Goal: Task Accomplishment & Management: Complete application form

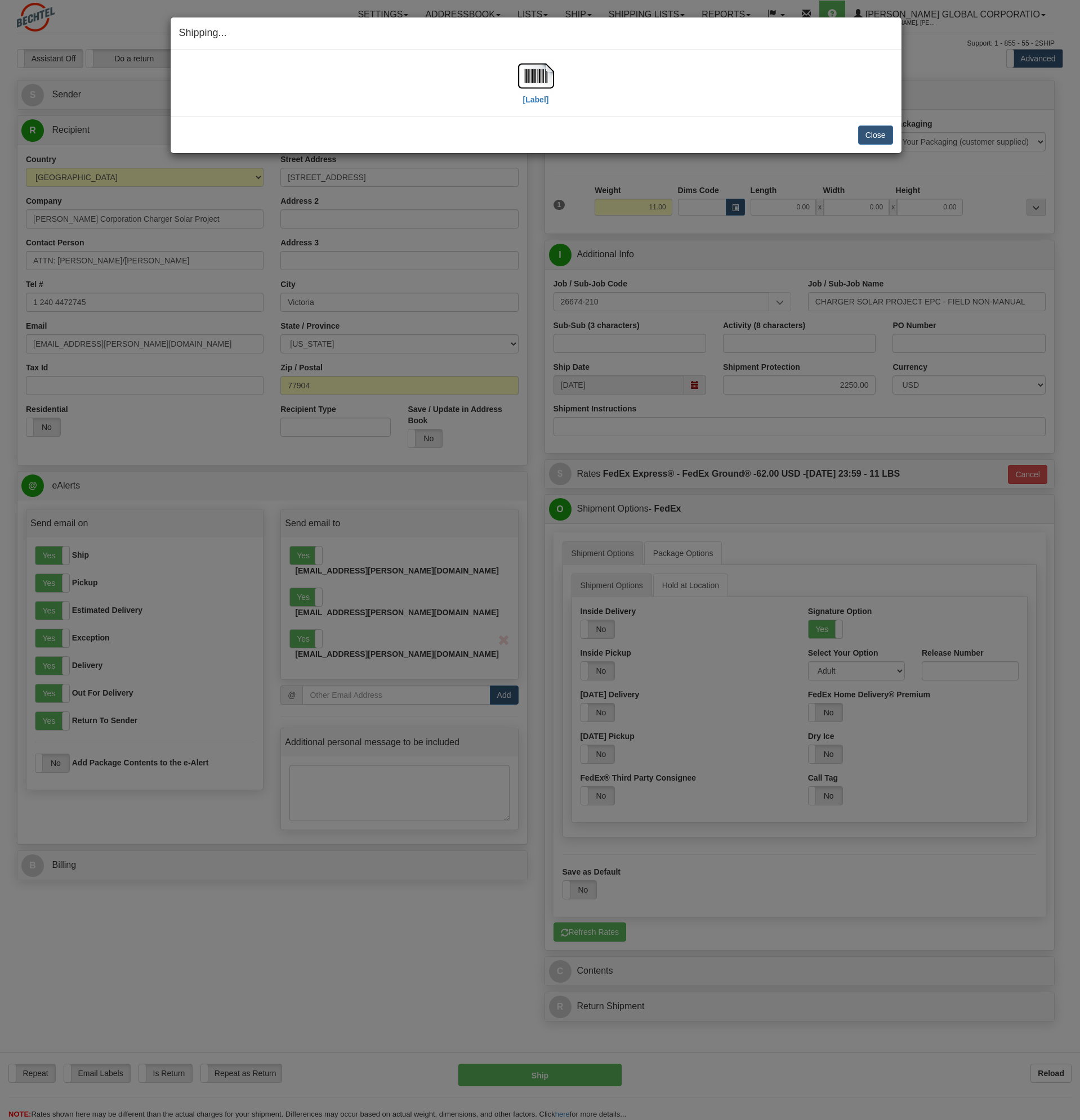
select select "[GEOGRAPHIC_DATA]"
click at [875, 131] on button "Close" at bounding box center [876, 135] width 35 height 19
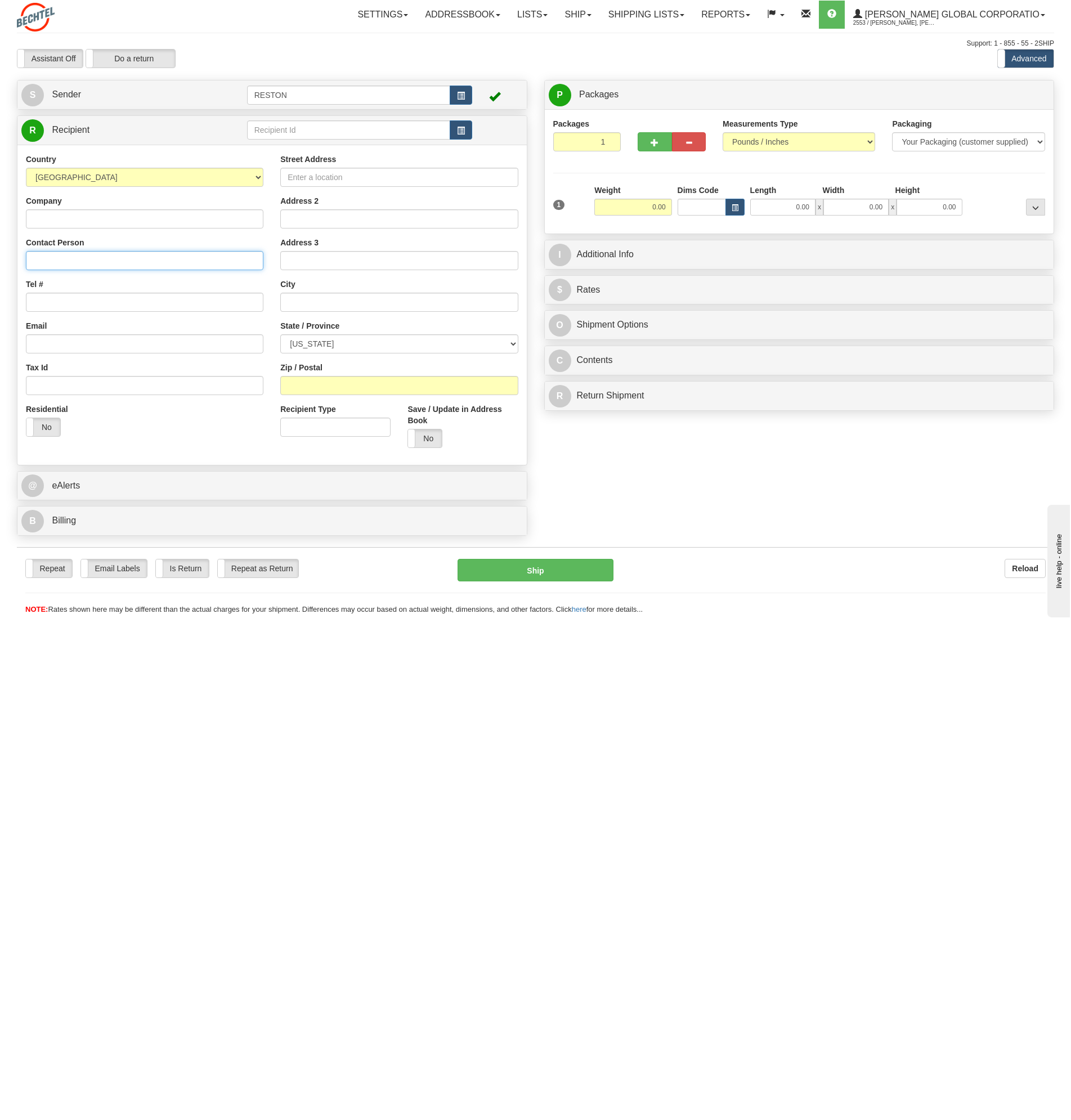
click at [62, 256] on input "Contact Person" at bounding box center [145, 261] width 238 height 19
paste input "ATTN: Sandra Silva Suarez"
type input "ATTN: Sandra Silva Suarez"
click at [315, 303] on input "text" at bounding box center [399, 302] width 238 height 19
type input "Santa Clara"
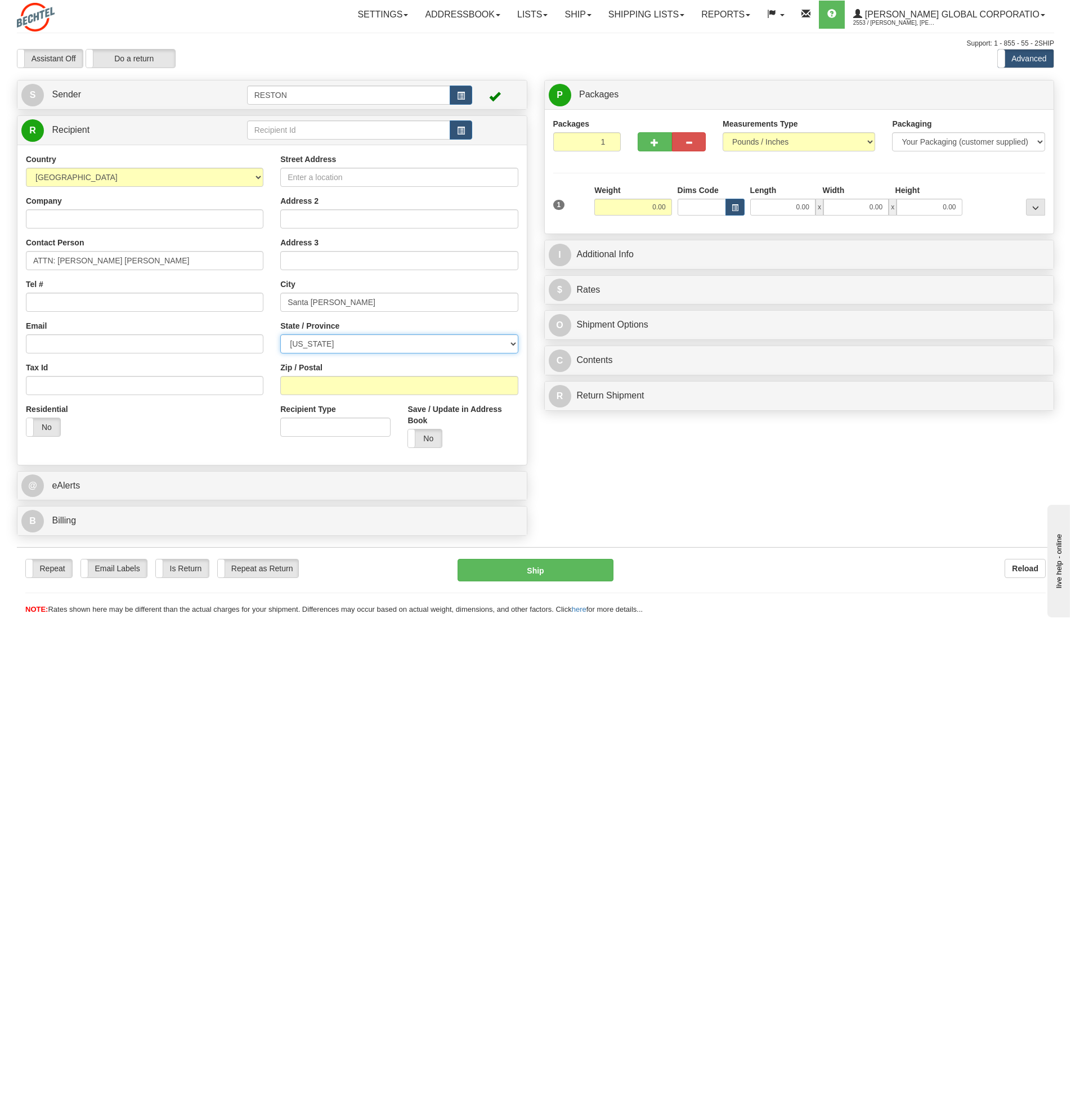
select select "CA"
click at [302, 383] on input "Zip / Postal" at bounding box center [399, 385] width 238 height 19
type input "95050"
click at [58, 217] on input "Company" at bounding box center [145, 219] width 238 height 19
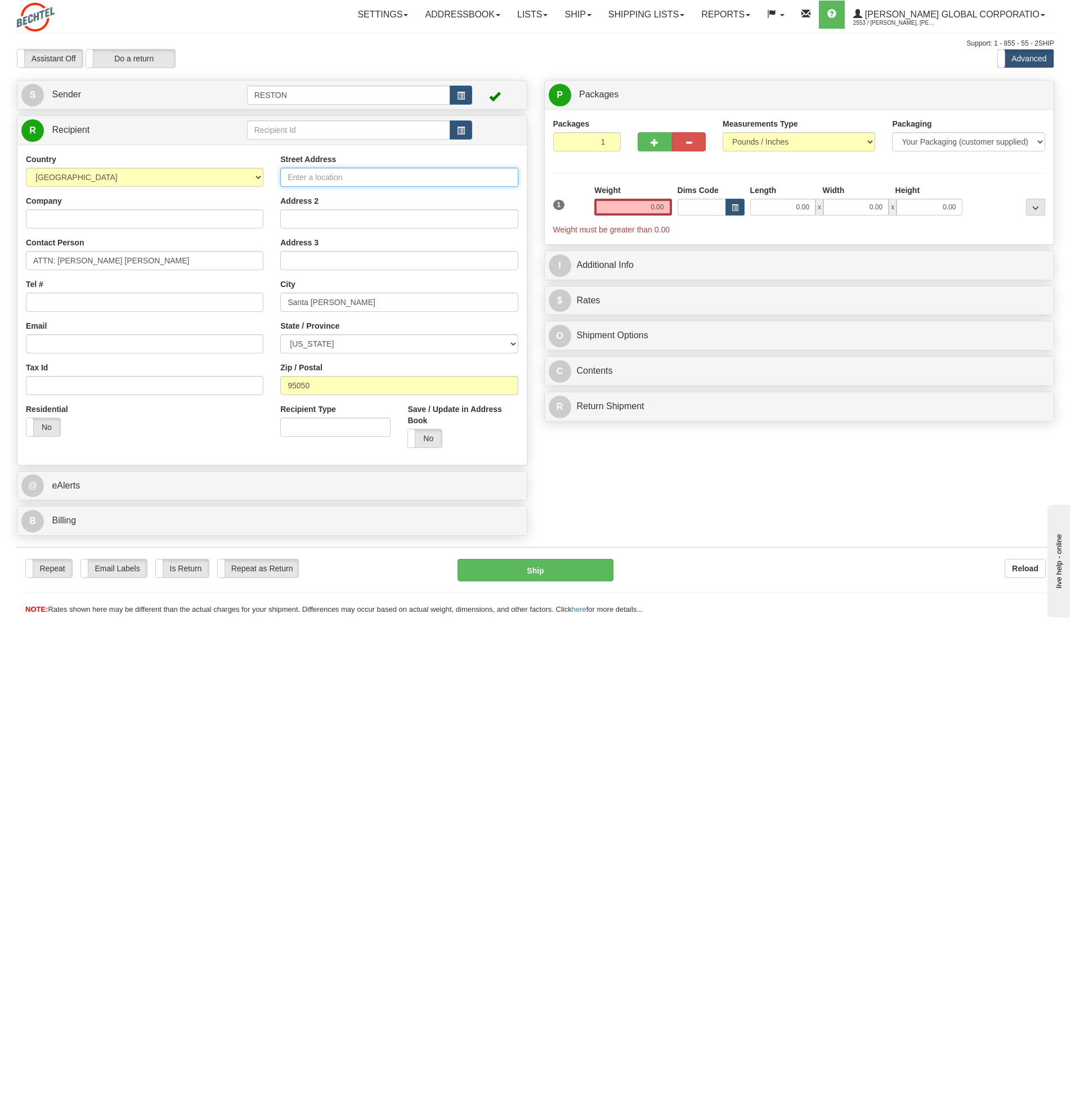
click at [313, 177] on input "Street Address" at bounding box center [399, 177] width 238 height 19
paste input "2830 De La Cruz Blvd. 1st. Floor"
type input "2830 De La Cruz Blvd. 1st. Floor"
click at [65, 222] on input "Company" at bounding box center [145, 219] width 238 height 19
type input "Bechtel Corporation BART Solar Project"
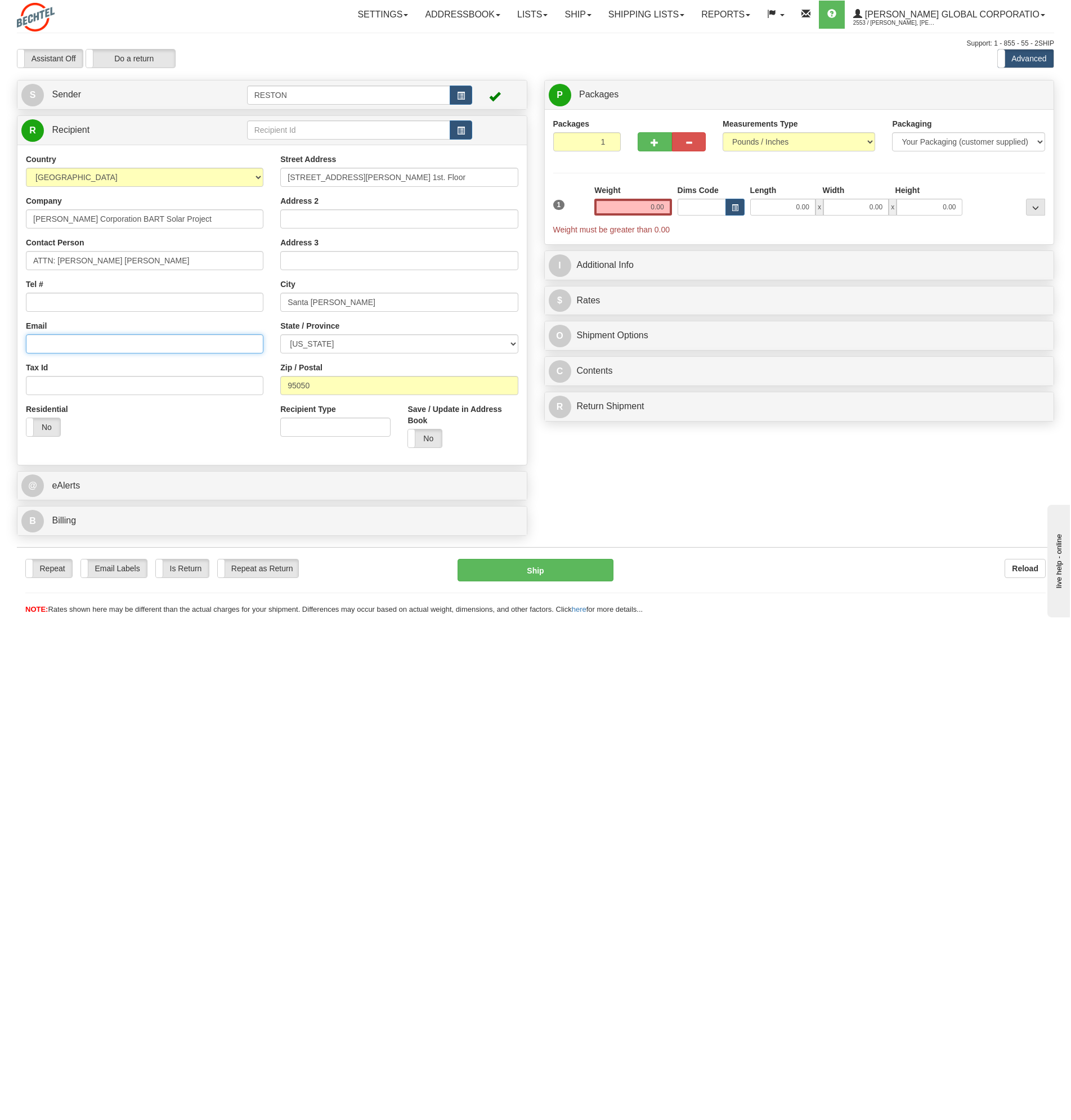
click at [77, 342] on input "Email" at bounding box center [145, 344] width 238 height 19
paste input "sgsilva@Bechtel.com"
type input "sgsilva@Bechtel.com"
click at [117, 491] on link "@ eAlerts" at bounding box center [271, 486] width 501 height 23
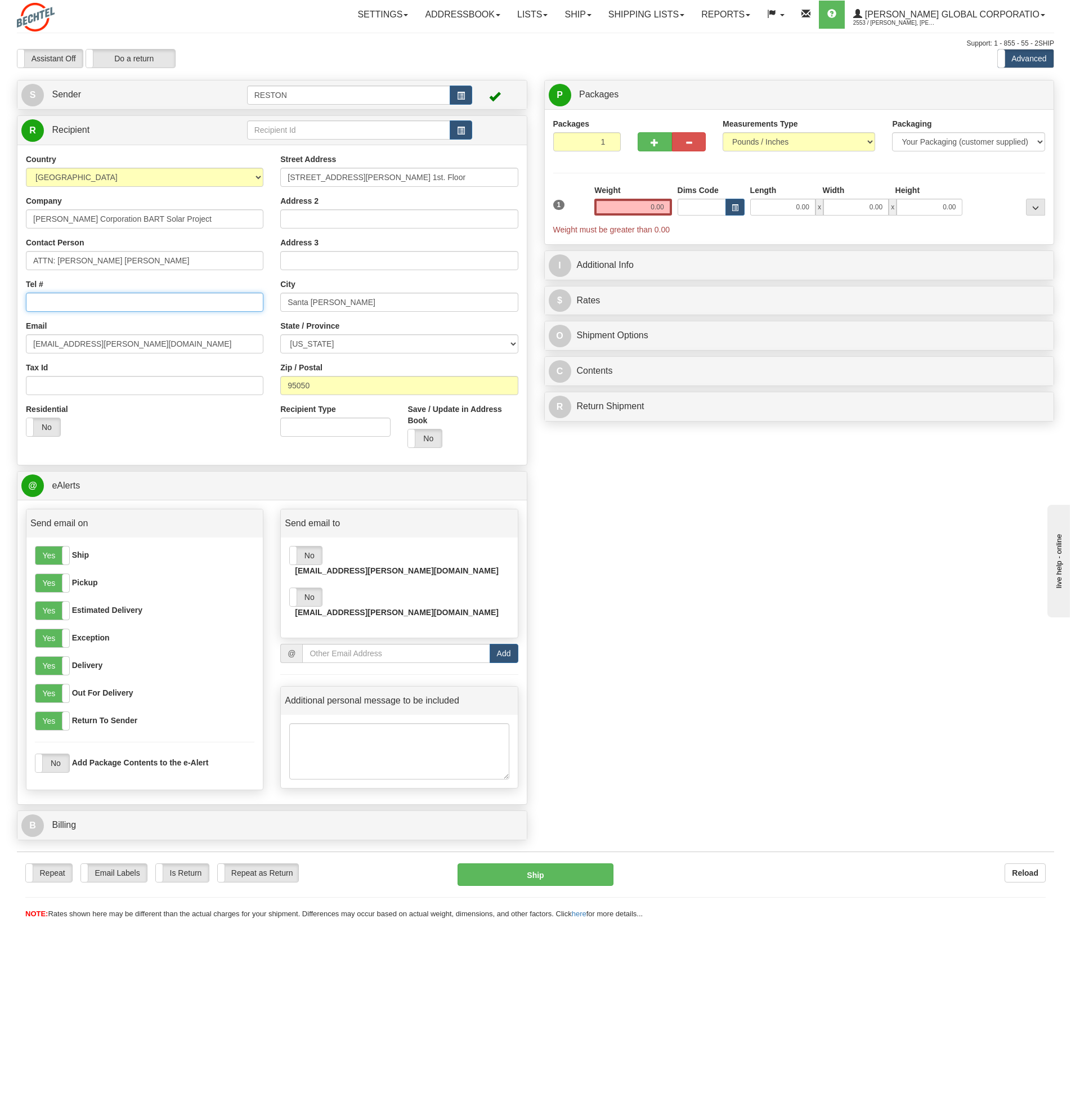
click at [62, 300] on input "Tel #" at bounding box center [145, 302] width 238 height 19
paste input "+1 240 4472745"
type input "+1 240 4472745"
click at [315, 561] on label "No" at bounding box center [305, 555] width 32 height 18
click at [313, 588] on label "No" at bounding box center [305, 596] width 32 height 18
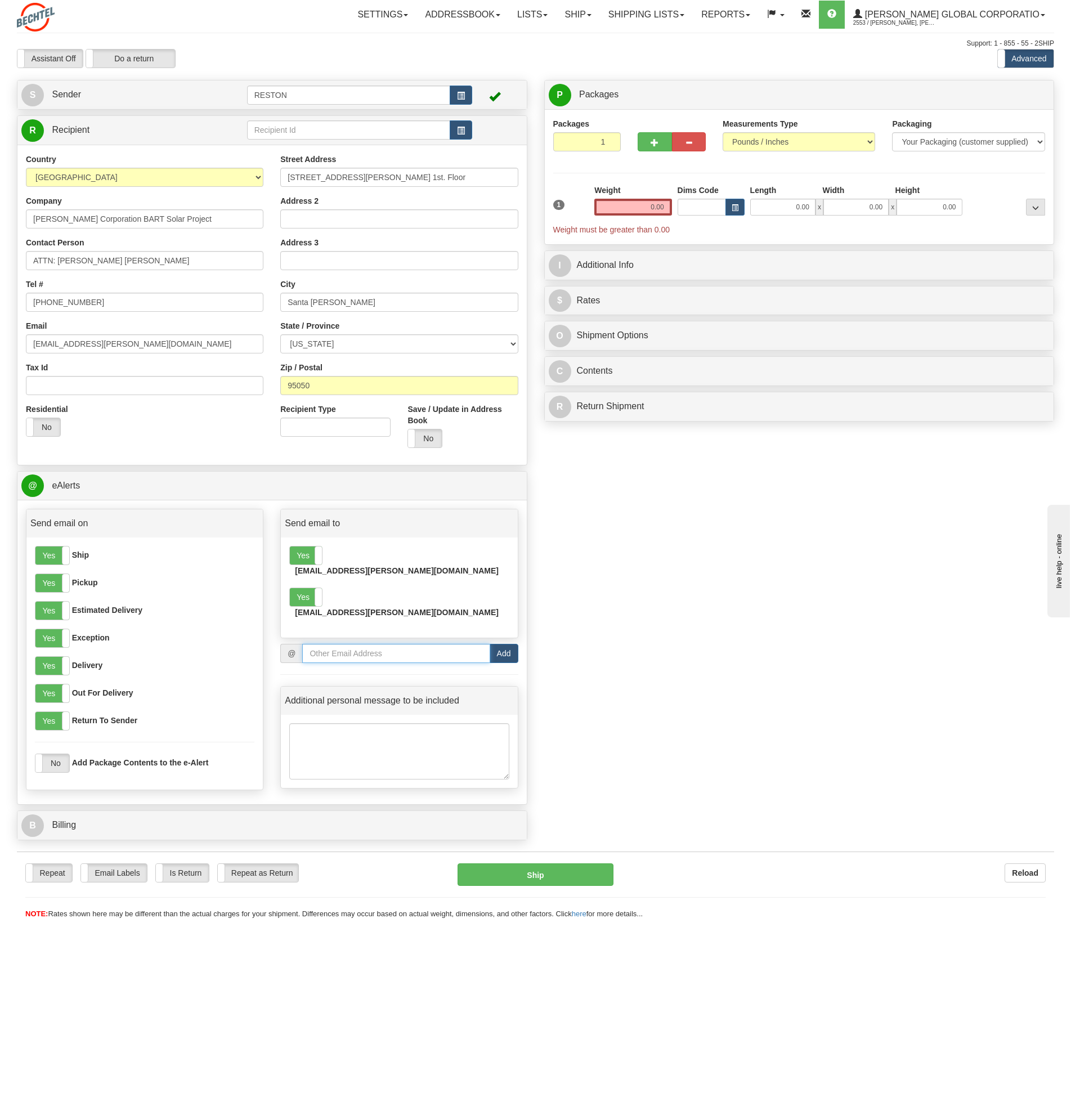
click at [407, 644] on input "email" at bounding box center [395, 654] width 187 height 19
click at [325, 644] on input "email" at bounding box center [395, 654] width 187 height 19
paste input "[EMAIL_ADDRESS][PERSON_NAME][DOMAIN_NAME]"
type input "[EMAIL_ADDRESS][PERSON_NAME][DOMAIN_NAME]"
click at [506, 644] on button "Add" at bounding box center [504, 654] width 29 height 19
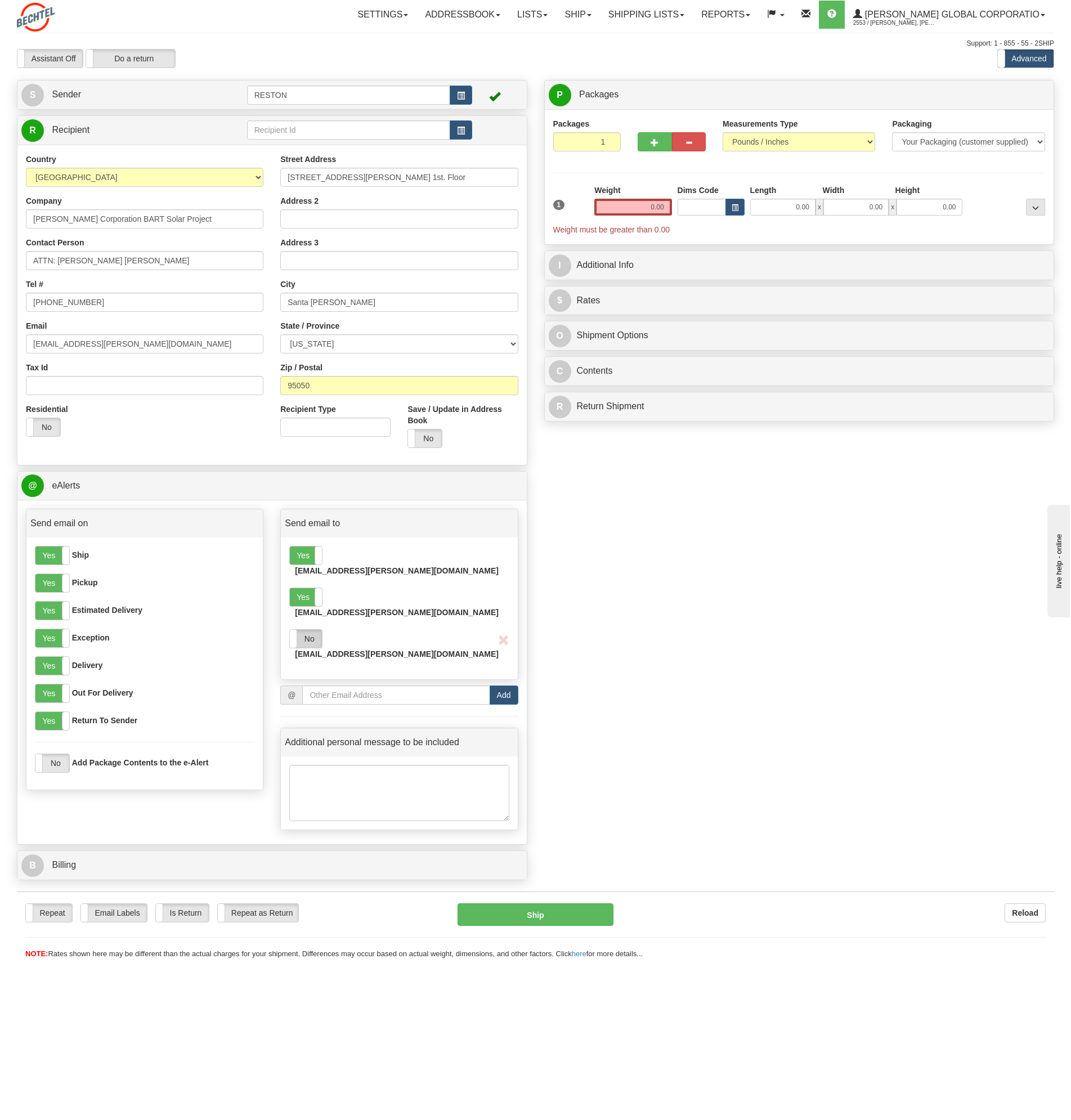
click at [317, 630] on label "No" at bounding box center [305, 639] width 32 height 18
drag, startPoint x: 639, startPoint y: 207, endPoint x: 697, endPoint y: 202, distance: 58.2
click at [697, 202] on div "1 Weight 0.00 Dims Code 0.00" at bounding box center [799, 210] width 498 height 51
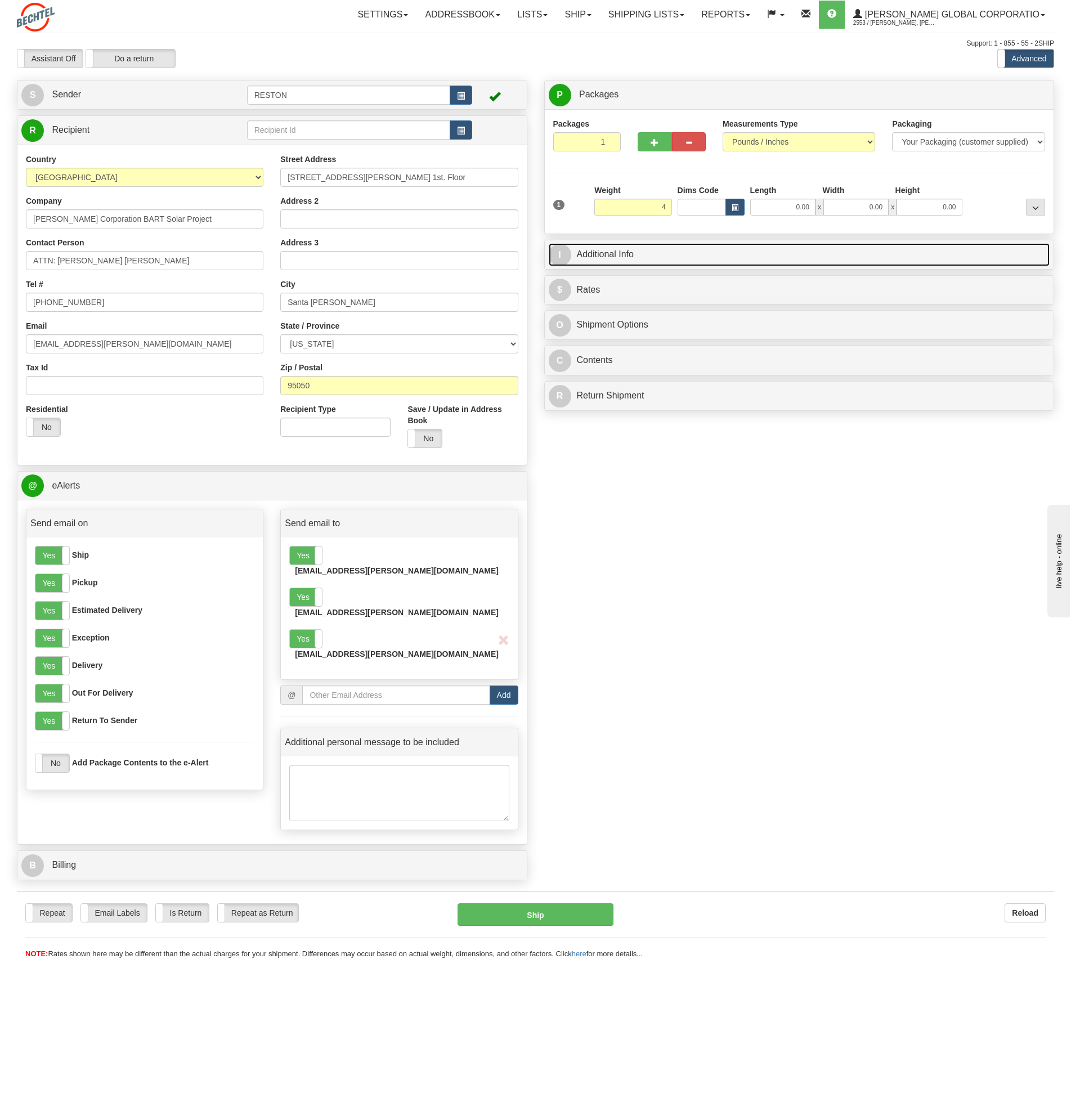
type input "4.00"
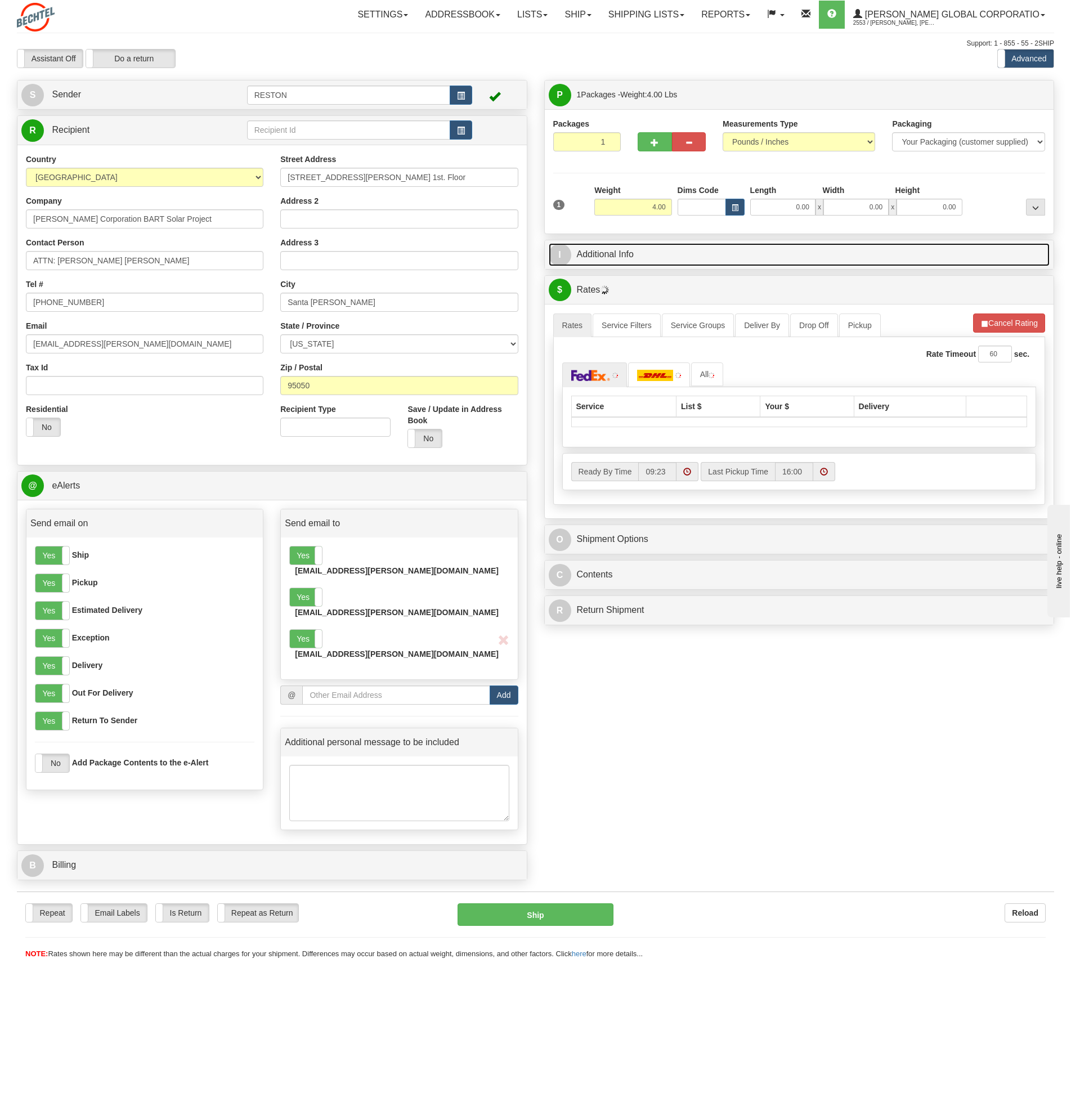
click at [713, 248] on link "I Additional Info" at bounding box center [799, 255] width 501 height 23
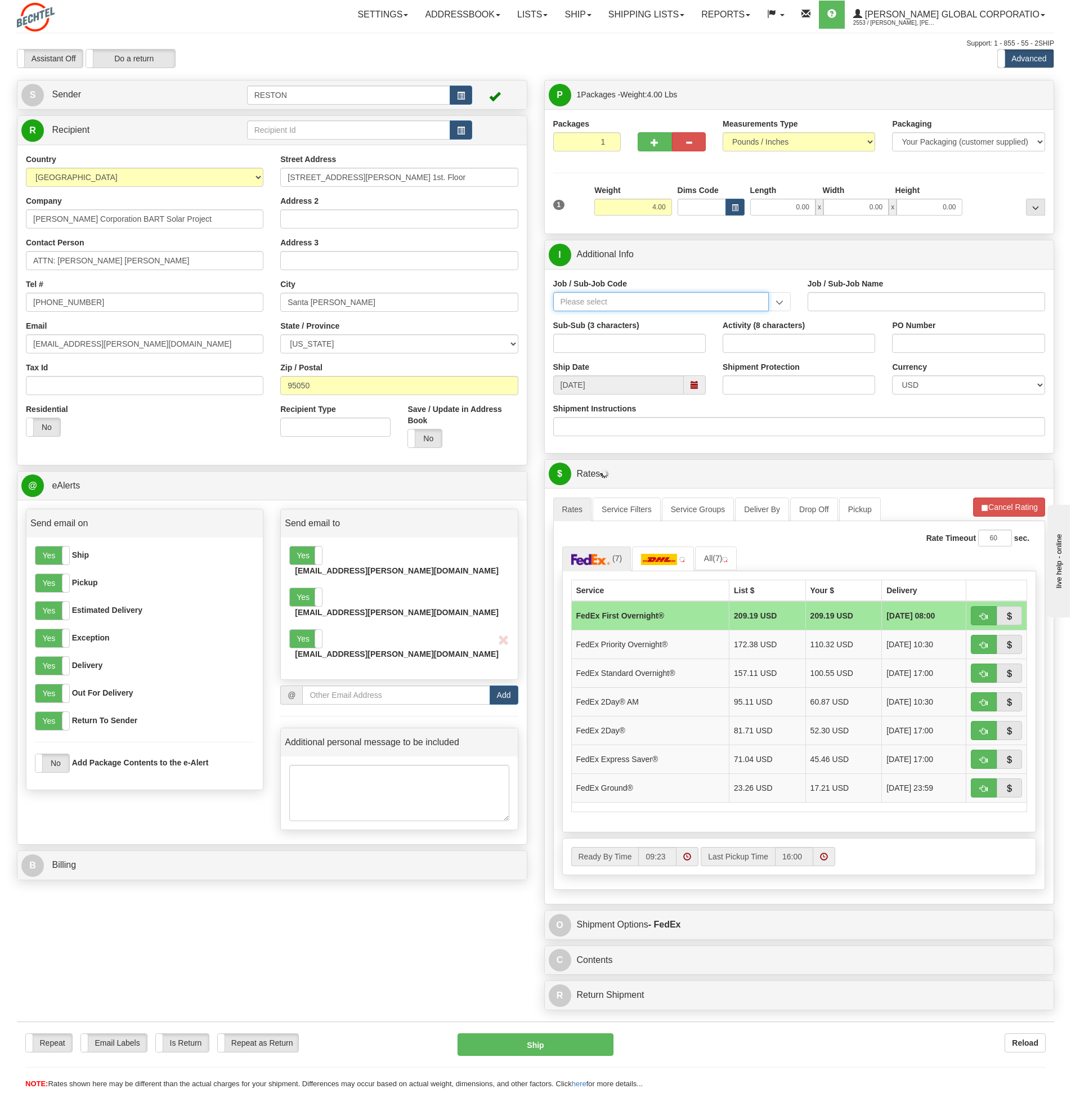
click at [599, 305] on input "Job / Sub-Job Code" at bounding box center [661, 302] width 216 height 19
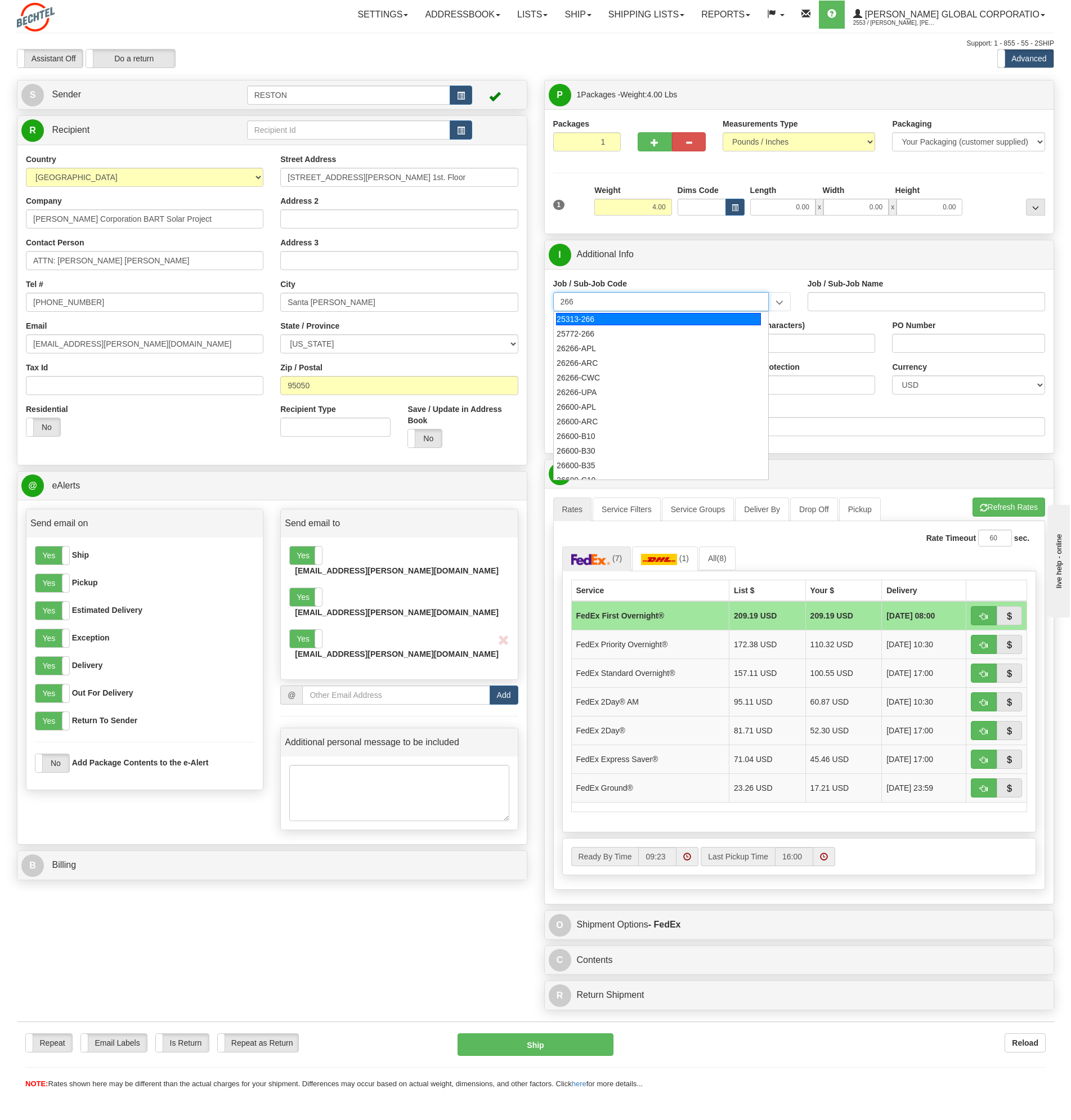
click at [566, 298] on input "266" at bounding box center [661, 302] width 216 height 19
click at [585, 296] on input "266" at bounding box center [661, 302] width 216 height 19
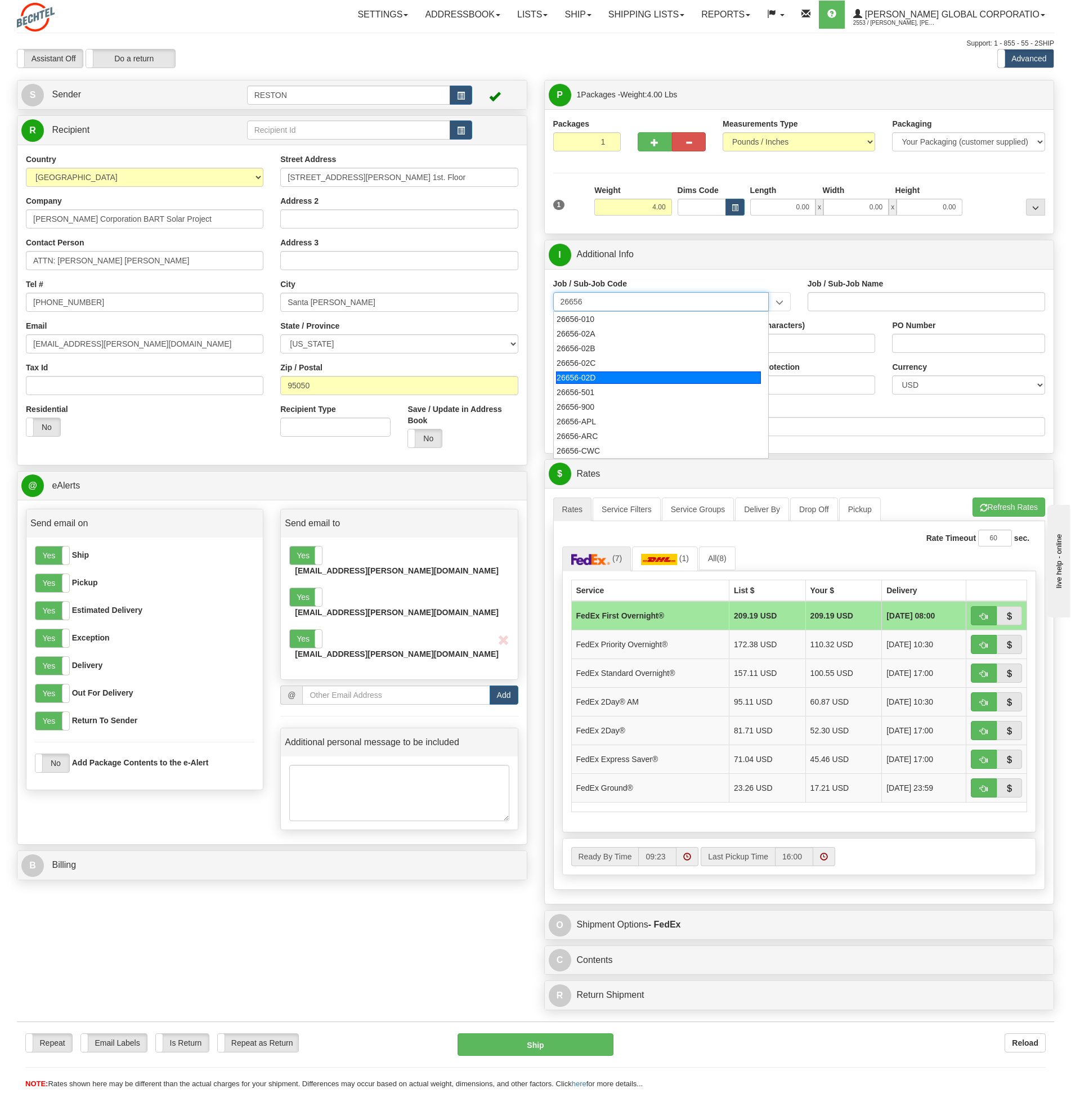
click at [599, 374] on div "26656-02D" at bounding box center [659, 377] width 205 height 12
type input "26656-02D"
type input "VTA BART SILICON VALLEY PHASE II CM SERVICES - CM"
type input "26656-02D"
drag, startPoint x: 757, startPoint y: 385, endPoint x: 762, endPoint y: 385, distance: 5.0
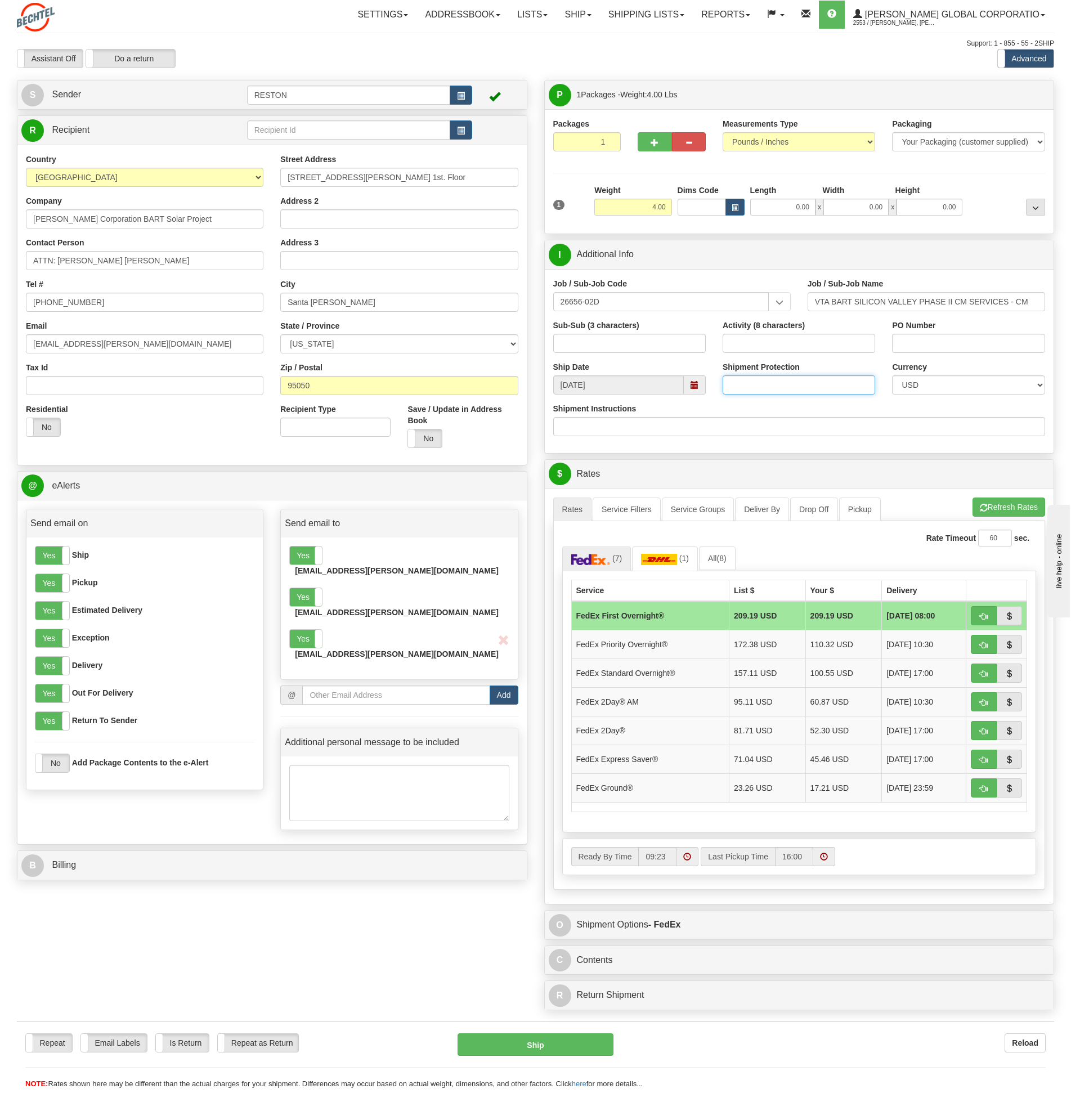
click at [757, 385] on input "Shipment Protection" at bounding box center [799, 385] width 152 height 19
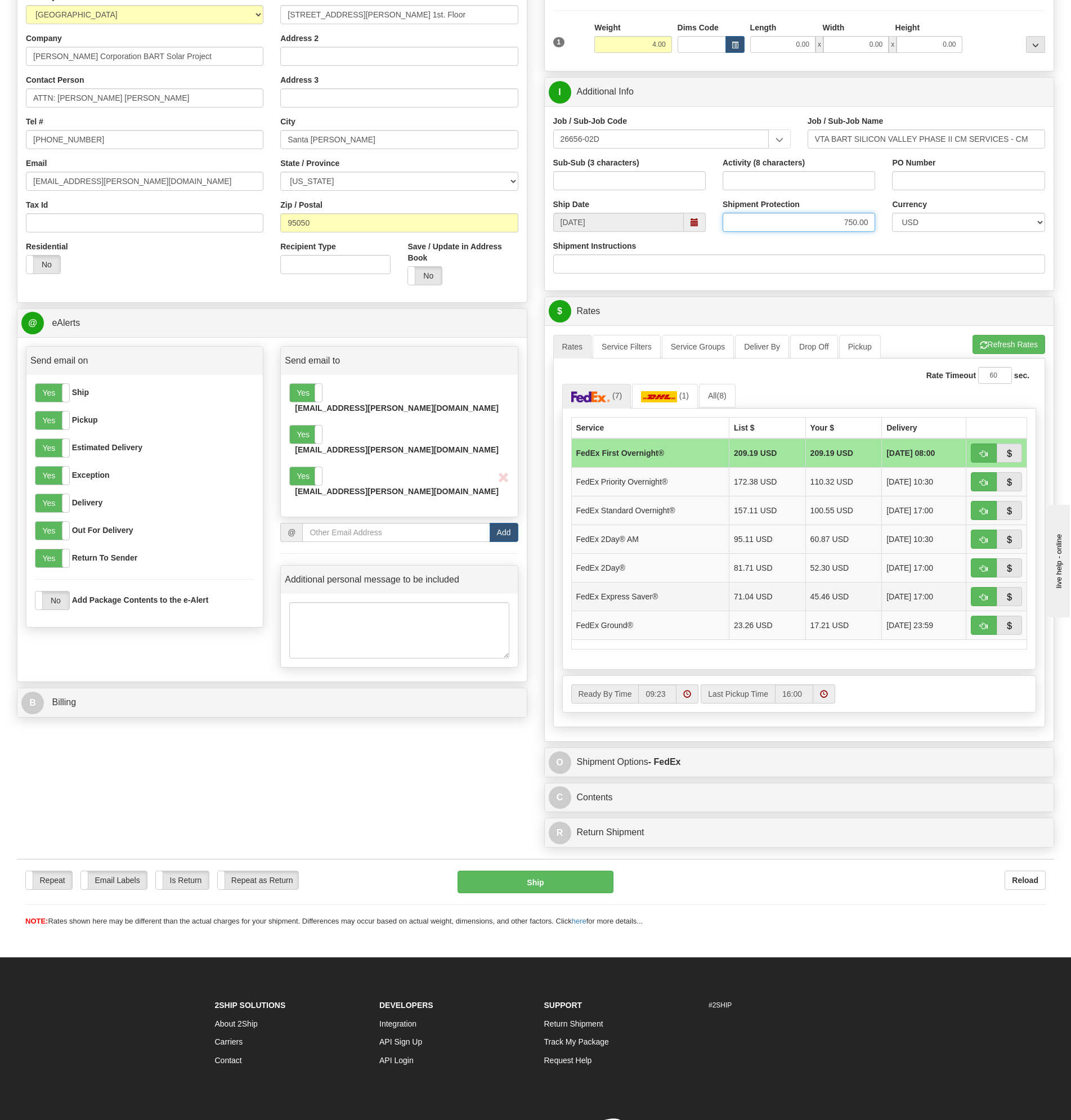
scroll to position [169, 0]
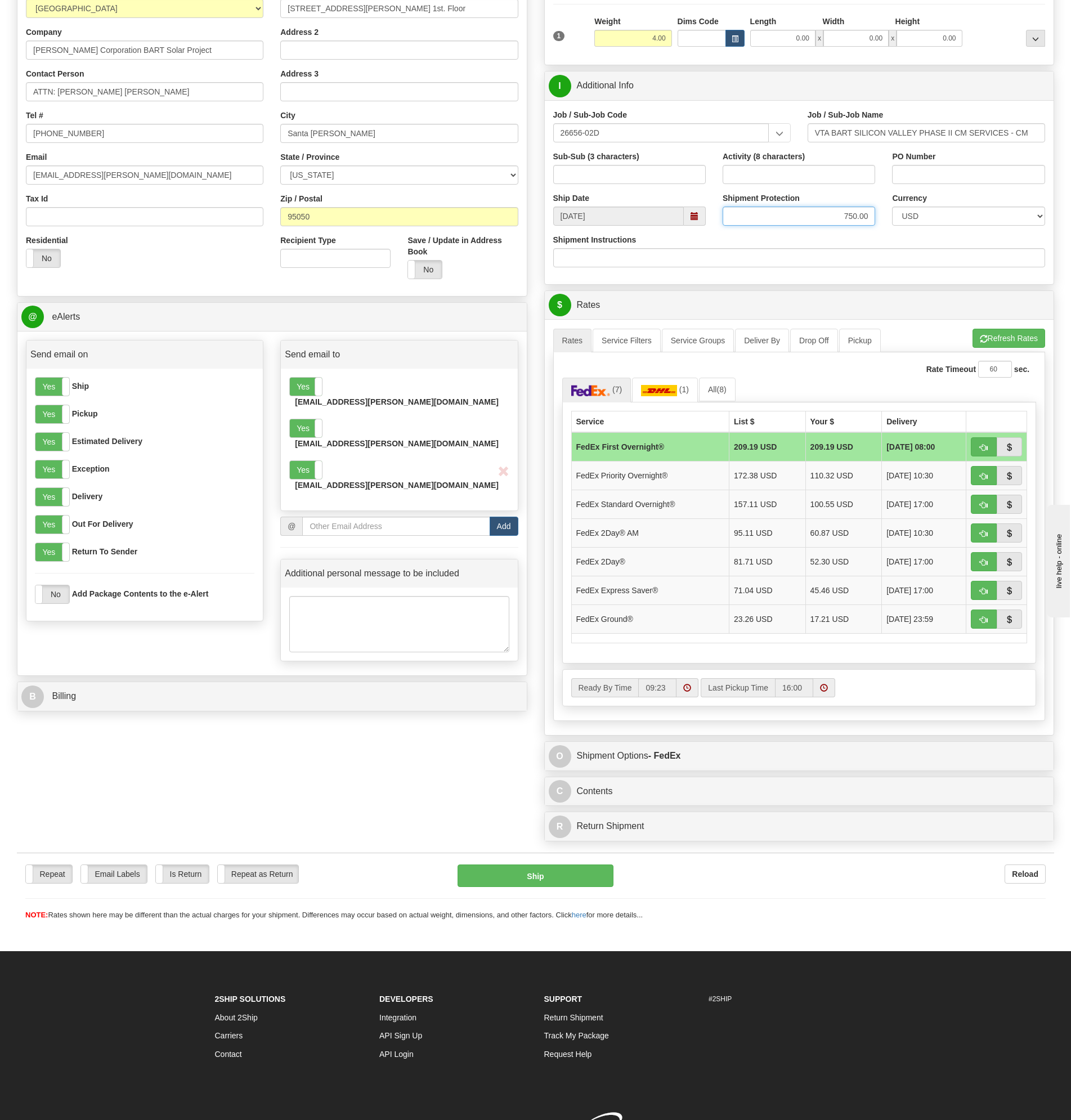
type input "750.00"
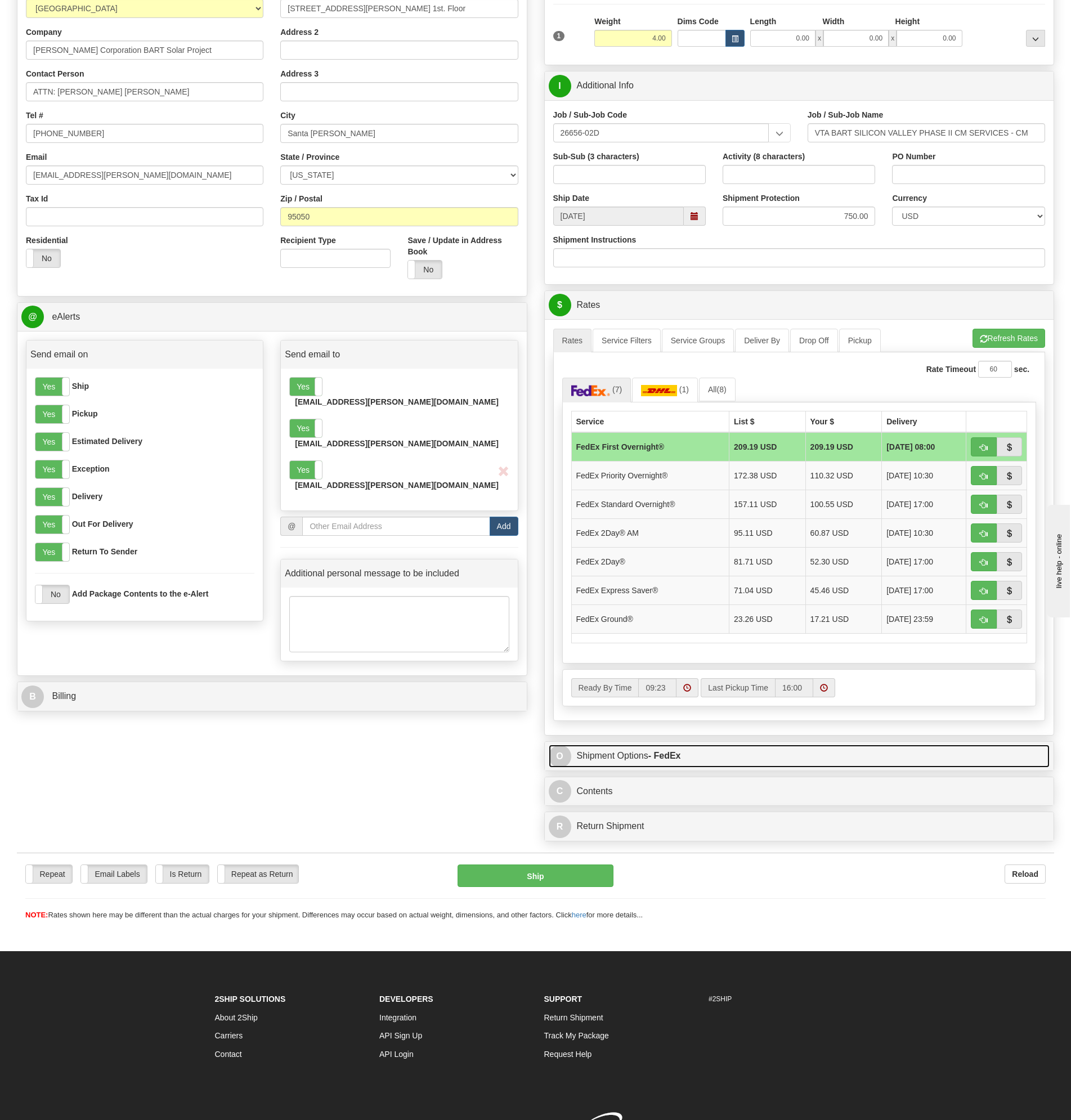
click at [758, 753] on link "O Shipment Options - FedEx" at bounding box center [799, 757] width 501 height 23
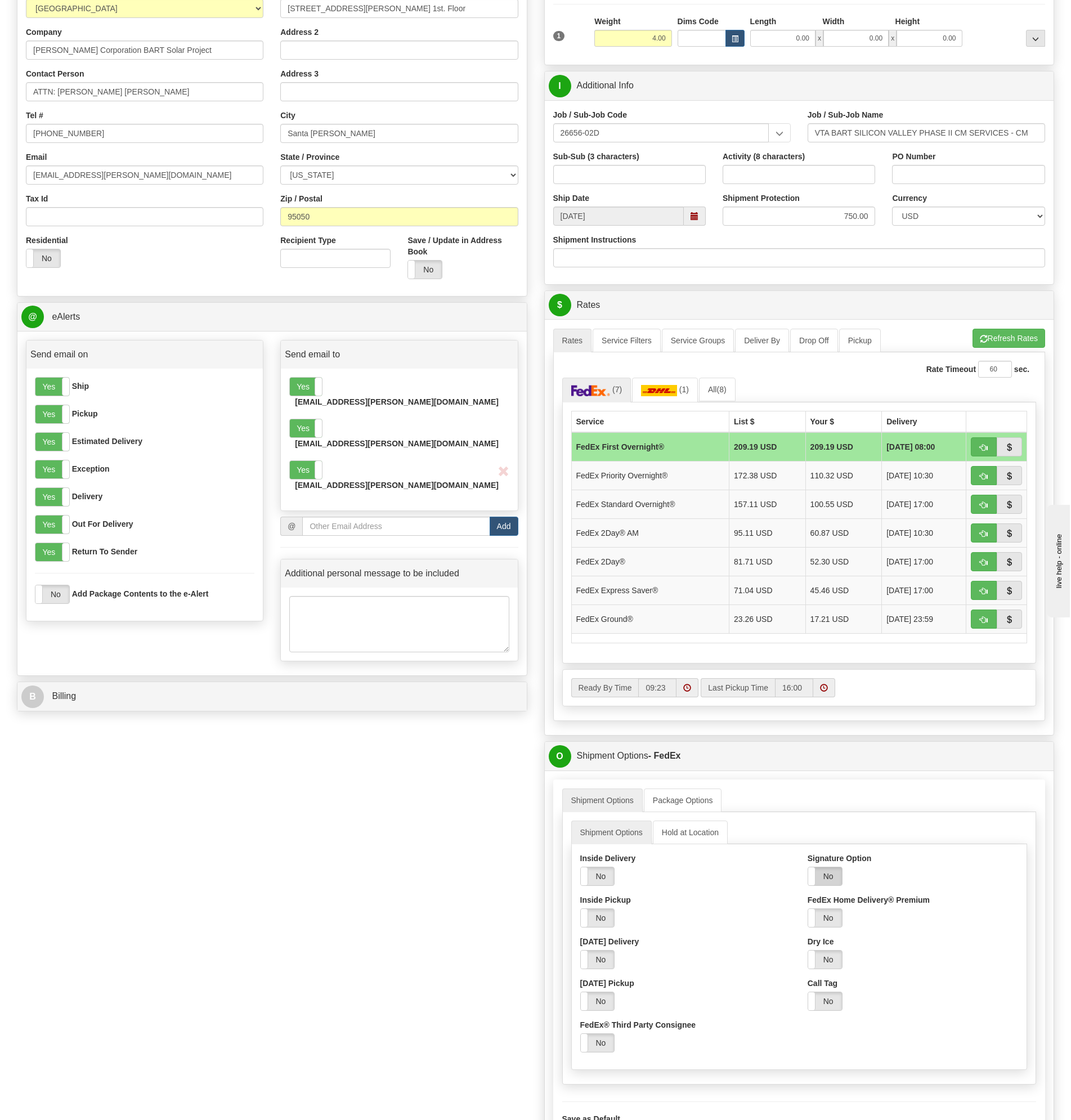
click at [829, 870] on label "No" at bounding box center [825, 876] width 34 height 18
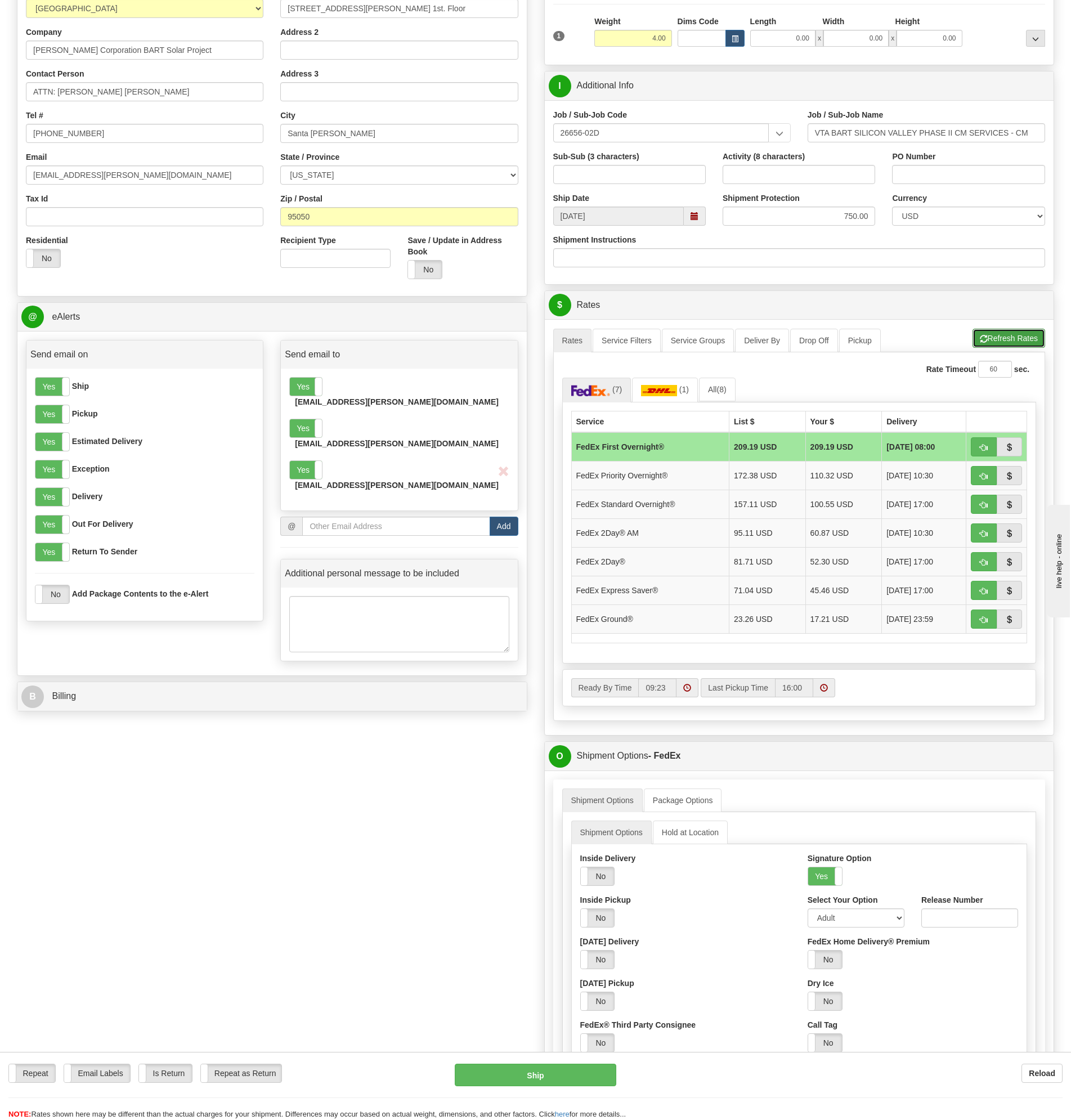
click at [1014, 337] on button "Refresh Rates" at bounding box center [1009, 338] width 73 height 19
click at [982, 559] on span "button" at bounding box center [984, 563] width 8 height 8
type input "03"
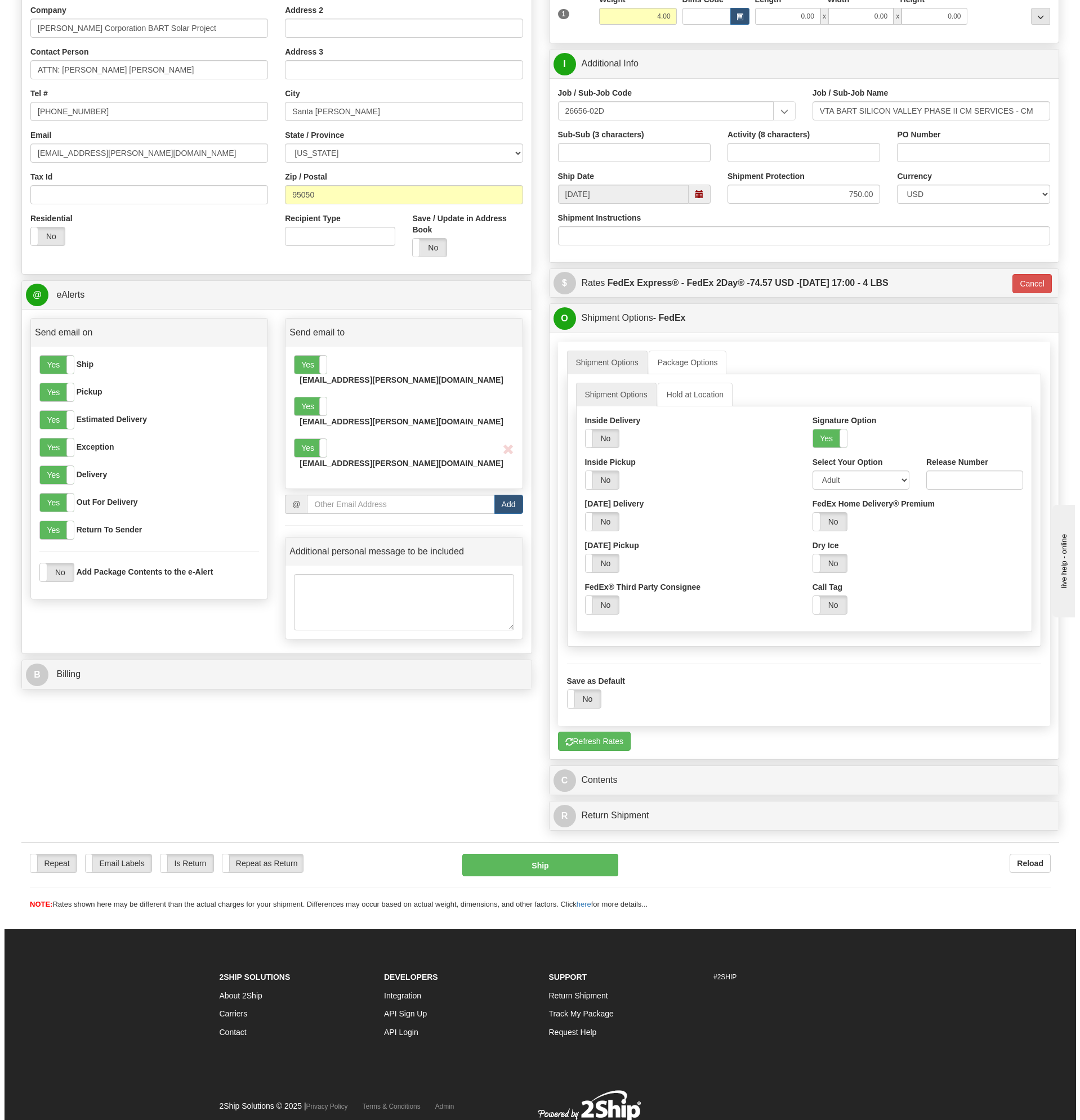
scroll to position [225, 0]
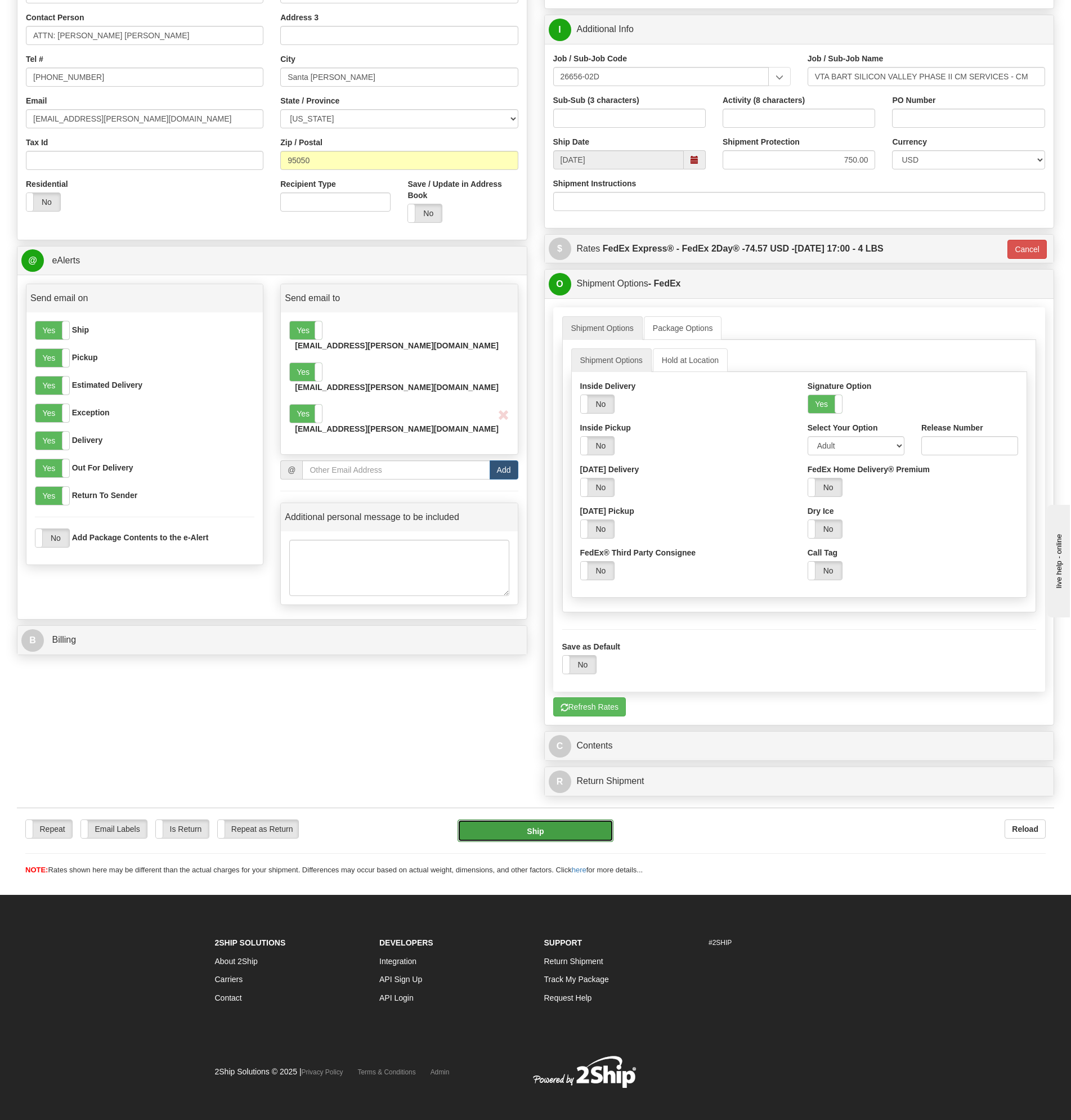
click at [547, 829] on button "Ship" at bounding box center [535, 830] width 156 height 22
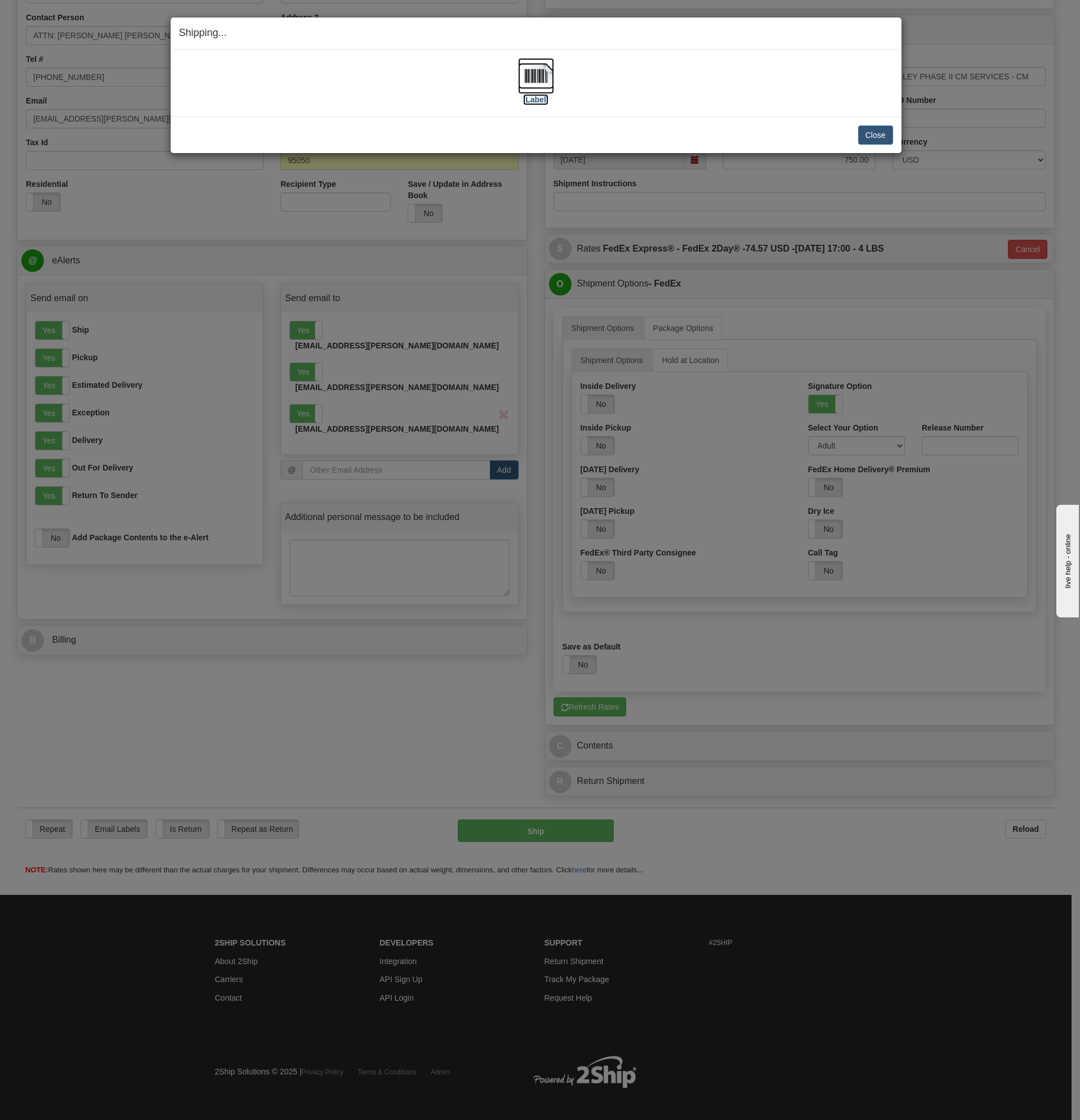
click at [533, 77] on img at bounding box center [536, 76] width 36 height 36
